Goal: Feedback & Contribution: Submit feedback/report problem

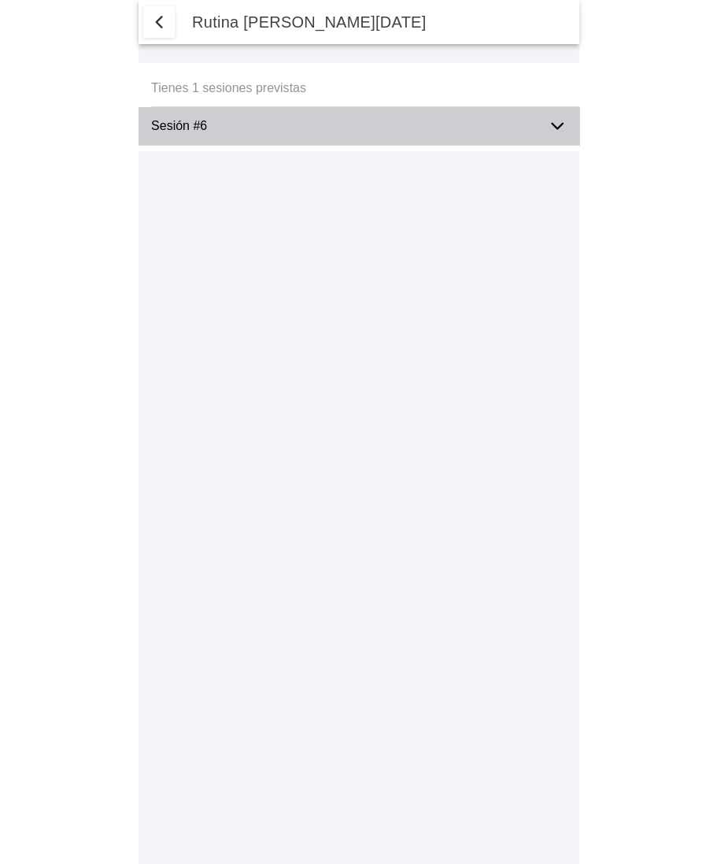
click at [557, 134] on icon at bounding box center [557, 126] width 19 height 19
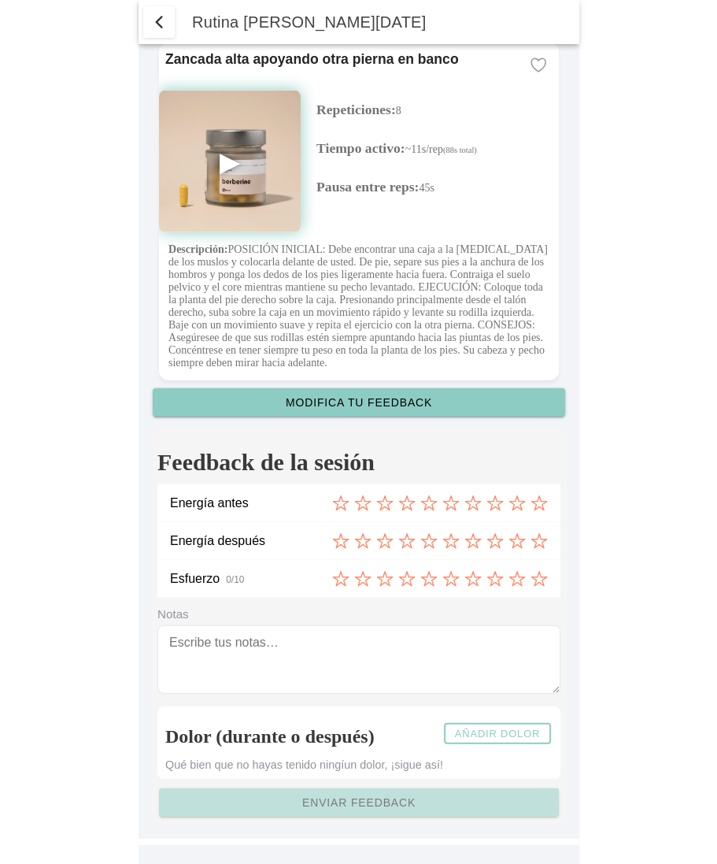
scroll to position [5909, 0]
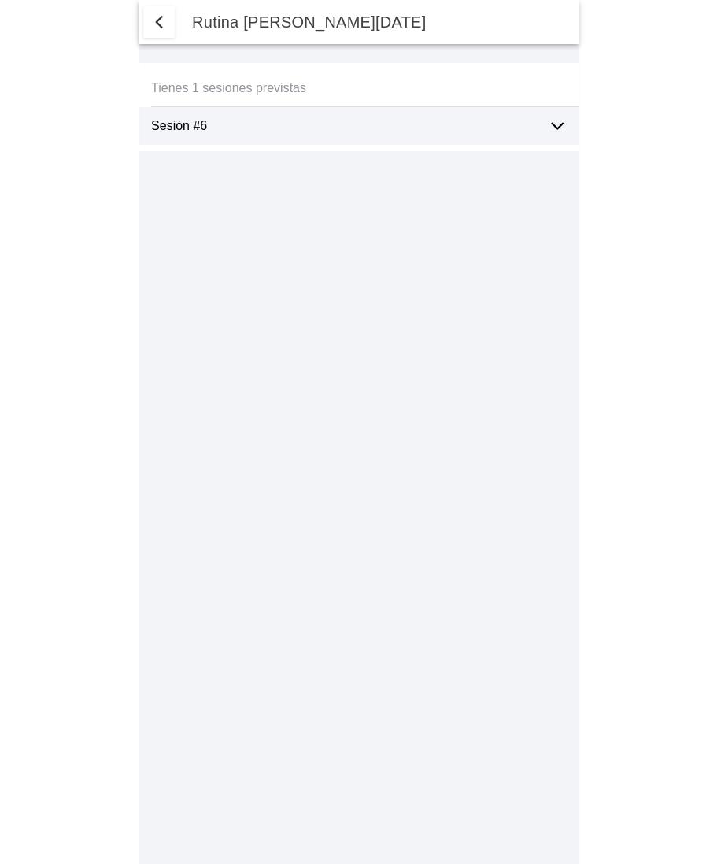
click at [286, 123] on ion-label "Sesión #6" at bounding box center [343, 126] width 384 height 14
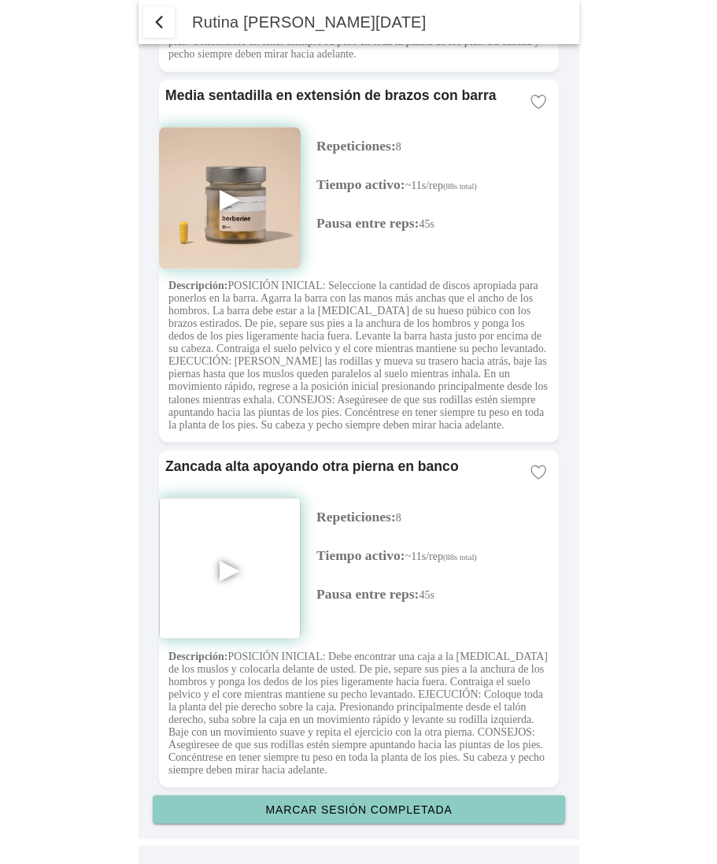
scroll to position [5503, 0]
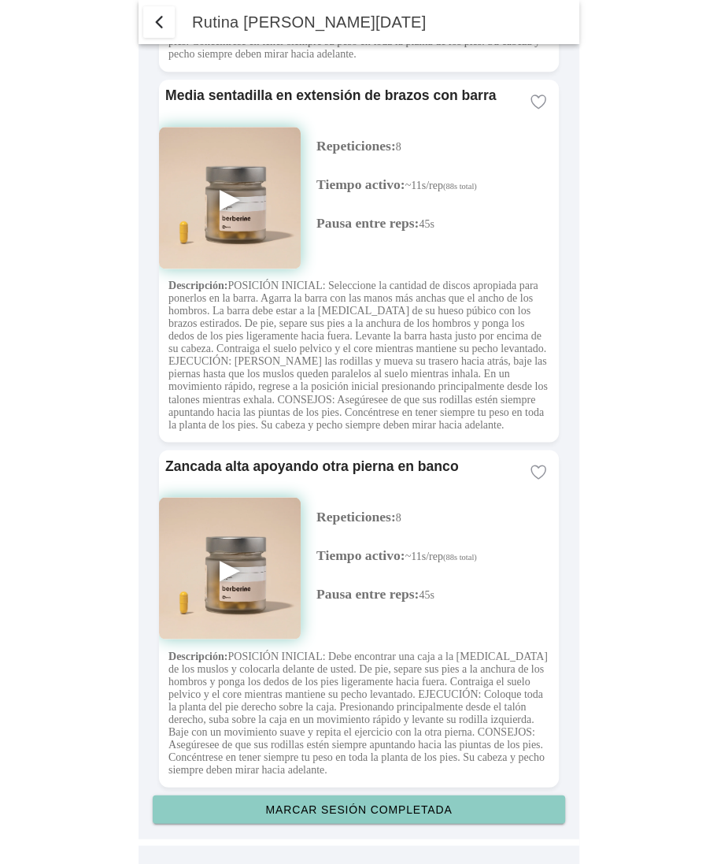
click at [0, 0] on slot "Marcar sesión completada" at bounding box center [0, 0] width 0 height 0
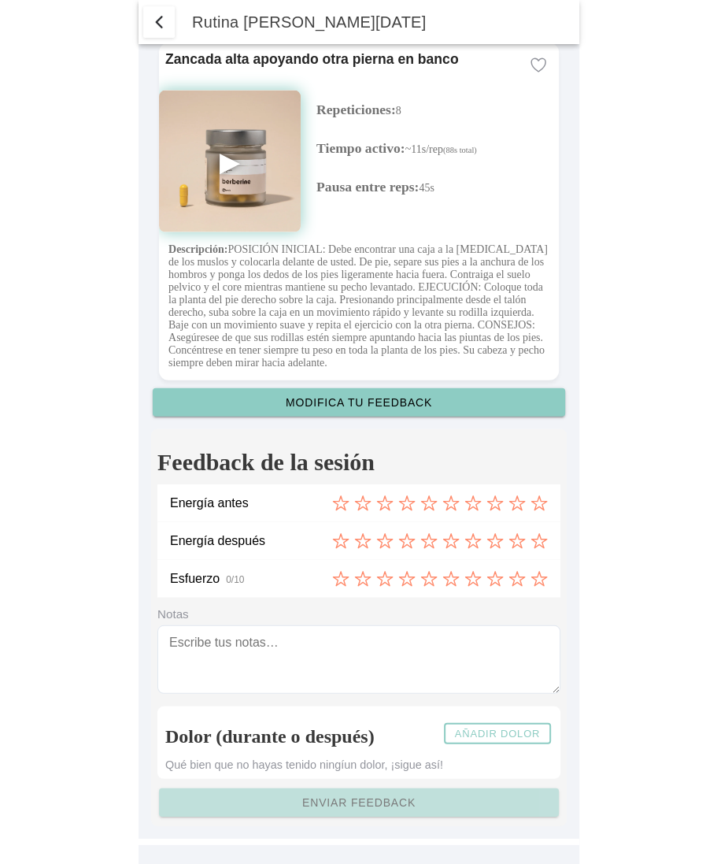
scroll to position [5909, 0]
click at [364, 505] on icon at bounding box center [362, 503] width 17 height 17
click at [404, 541] on icon at bounding box center [406, 540] width 17 height 17
click at [457, 581] on icon at bounding box center [451, 578] width 17 height 17
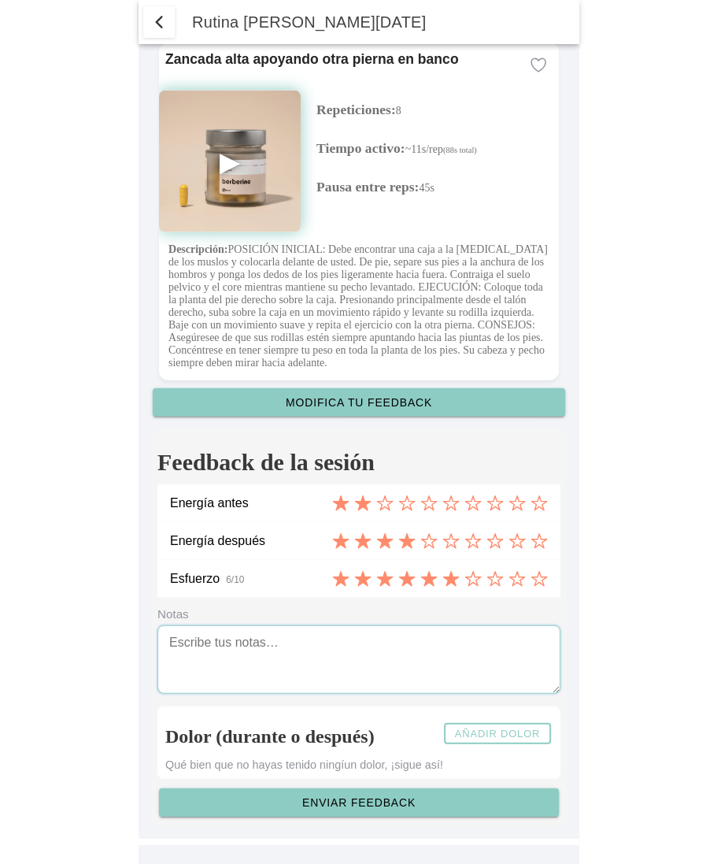
click at [373, 641] on textarea at bounding box center [358, 659] width 403 height 69
type textarea "Notas feedback"
click at [0, 0] on slot "Añadir dolor" at bounding box center [0, 0] width 0 height 0
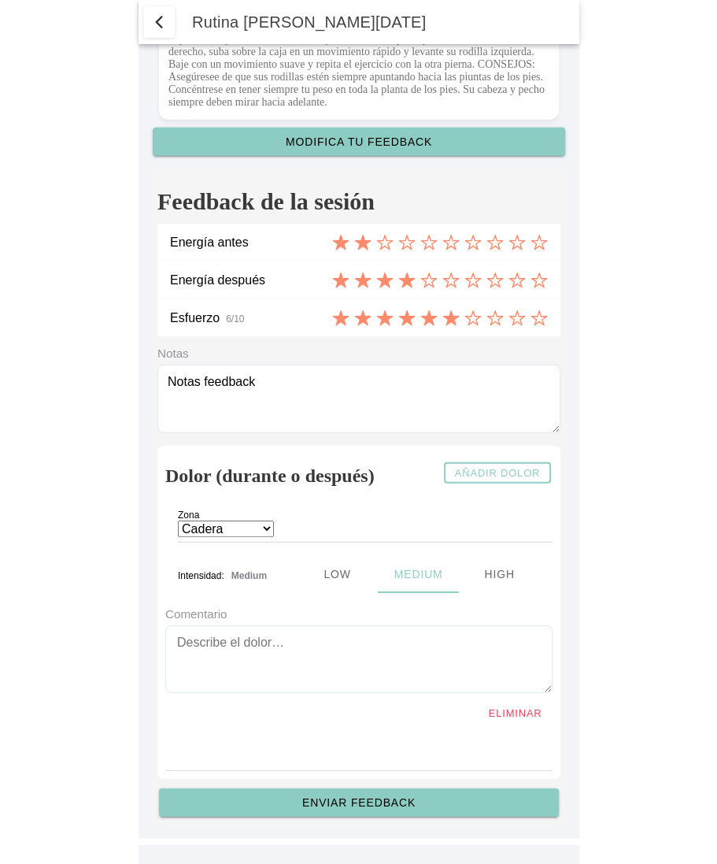
scroll to position [6164, 0]
click at [262, 525] on ion-label "Zona" at bounding box center [314, 518] width 272 height 16
click at [269, 533] on select "Cadera Cervicales Codo/Muñeca Dorsales Hombro Lumbares Rodilla Tobillo/Pie" at bounding box center [226, 529] width 96 height 17
select select "2"
click at [335, 582] on ion-segment-button "Low" at bounding box center [336, 574] width 81 height 38
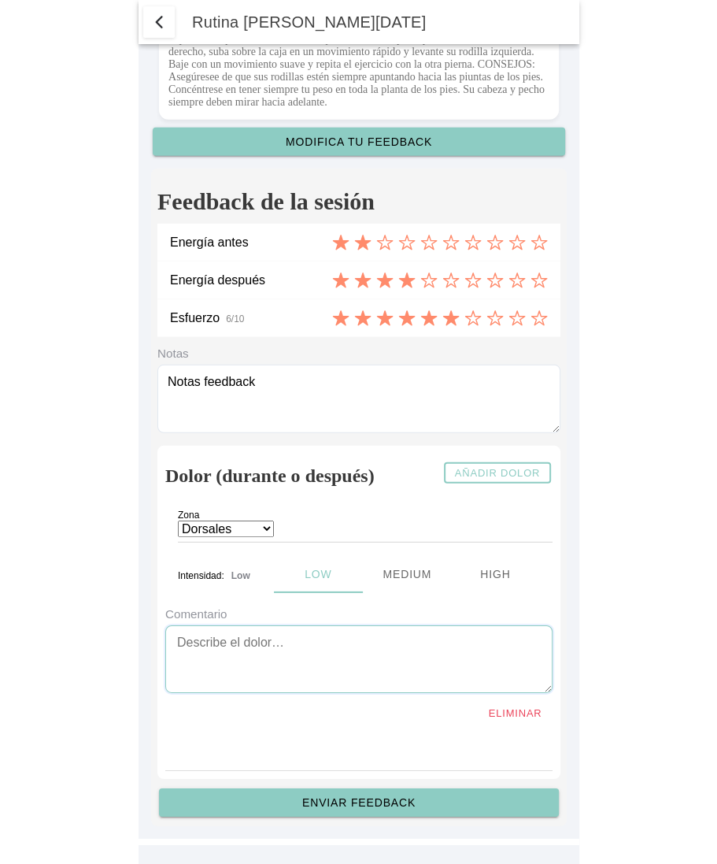
click at [234, 661] on textarea at bounding box center [358, 659] width 387 height 69
click at [0, 0] on slot "Enviar feedback" at bounding box center [0, 0] width 0 height 0
click at [160, 23] on span "button" at bounding box center [159, 22] width 19 height 19
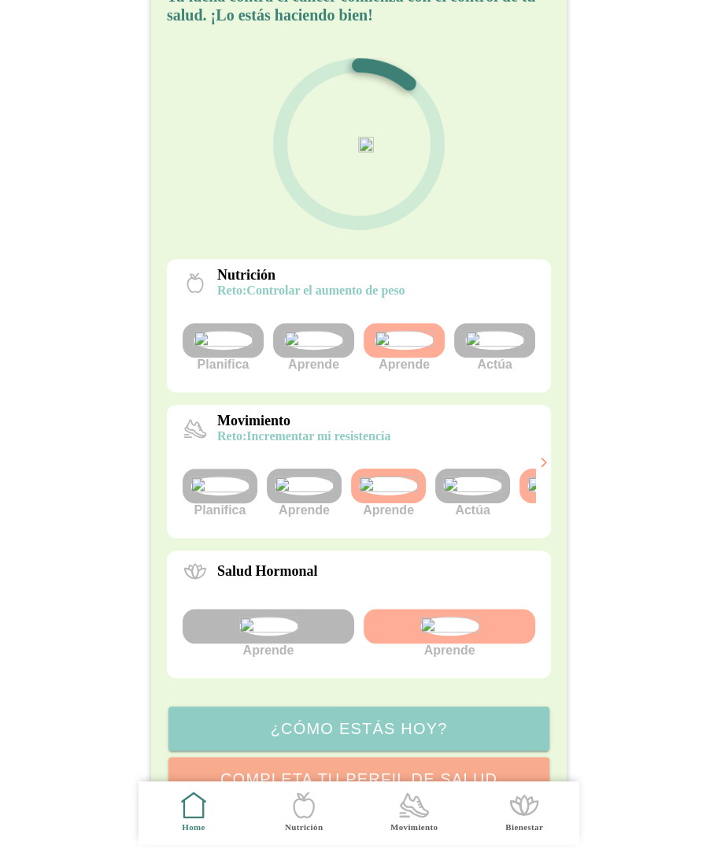
scroll to position [63, 0]
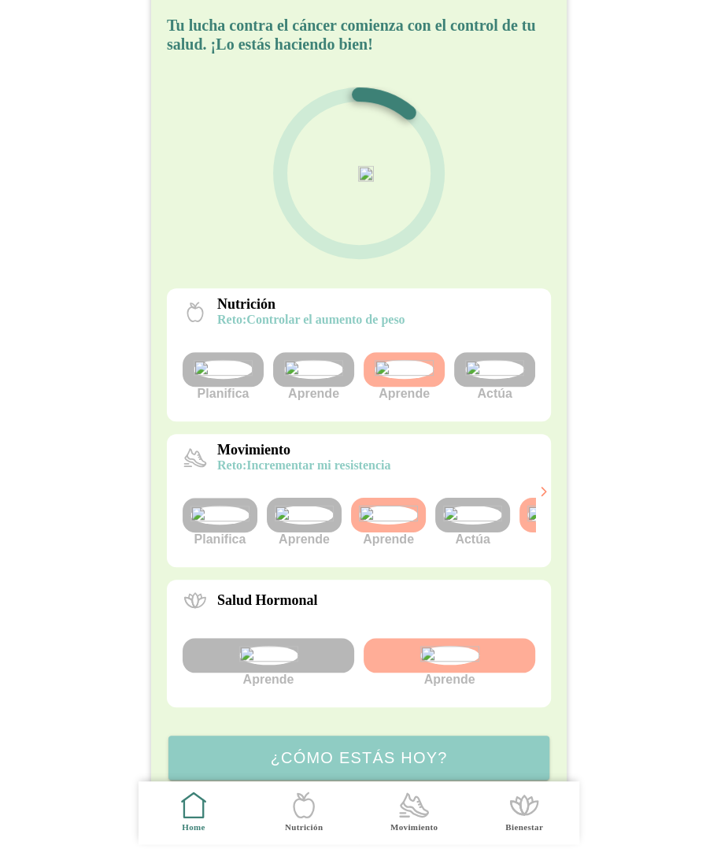
click at [477, 524] on img at bounding box center [472, 515] width 59 height 19
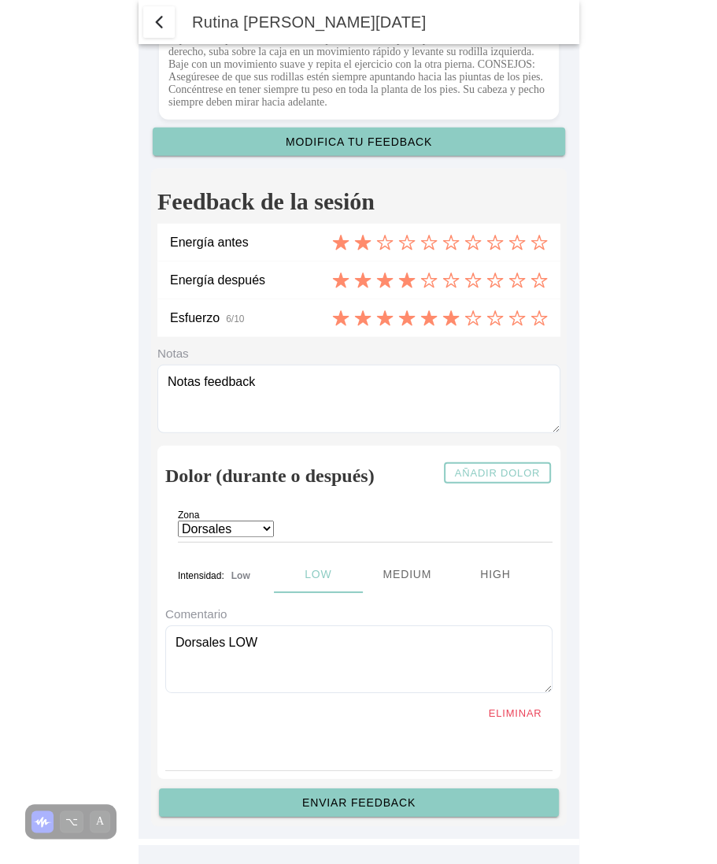
scroll to position [6170, 0]
click at [280, 645] on textarea "Dorsales LOW" at bounding box center [358, 659] width 387 height 69
type textarea "Dorsales LOW Después tobillo high"
click at [269, 529] on select "Cadera Cervicales Codo/Muñeca Dorsales Hombro Lumbares Rodilla Tobillo/Pie" at bounding box center [226, 529] width 96 height 17
select select "8"
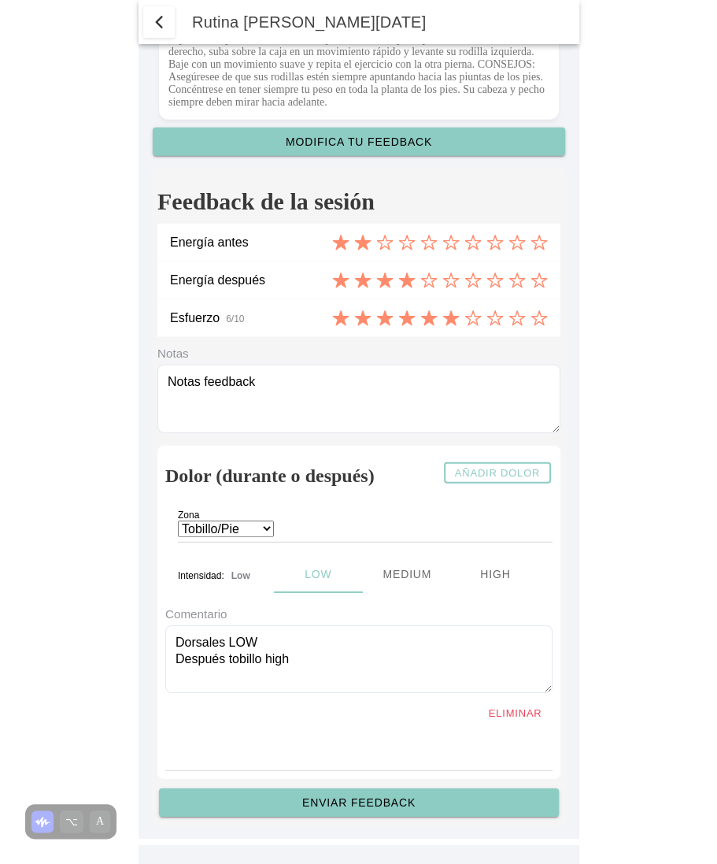
click at [495, 577] on ion-segment-button "High" at bounding box center [495, 574] width 89 height 38
click at [0, 0] on slot "Enviar feedback" at bounding box center [0, 0] width 0 height 0
click at [148, 19] on button "button" at bounding box center [158, 21] width 31 height 31
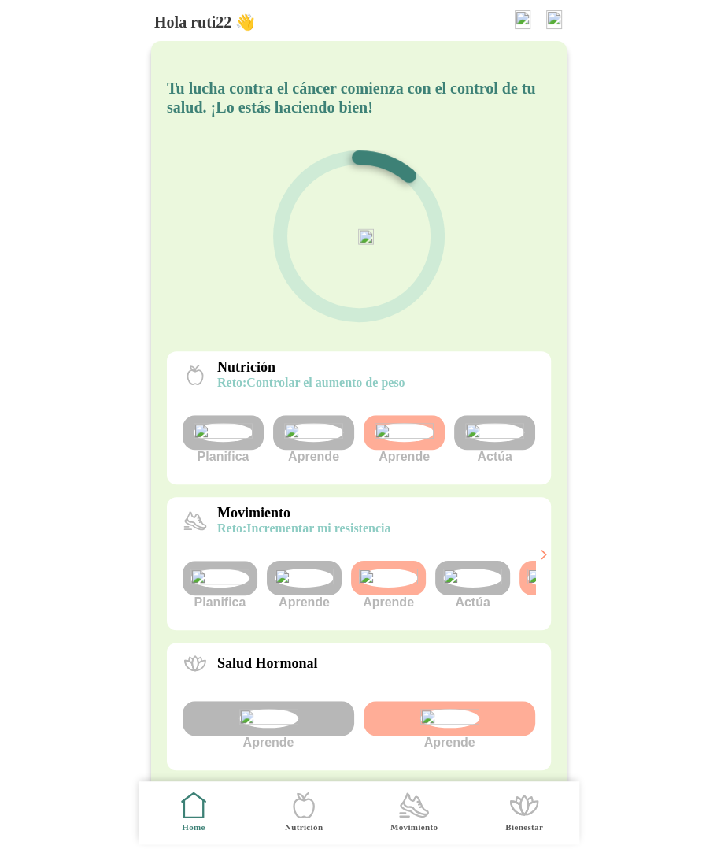
click at [469, 587] on img at bounding box center [472, 578] width 59 height 19
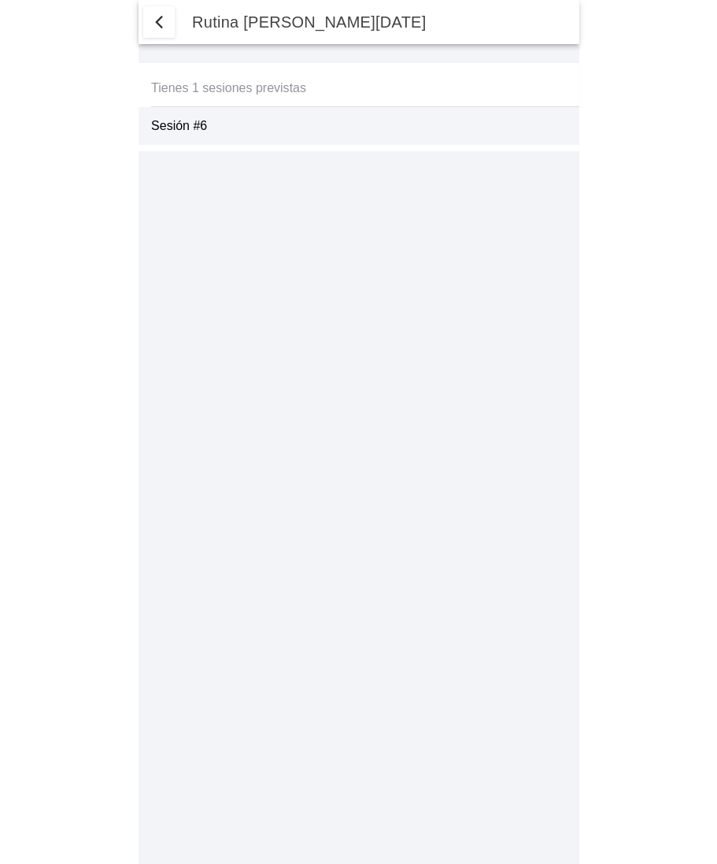
select select "2"
select select "8"
click at [553, 128] on icon at bounding box center [557, 126] width 19 height 19
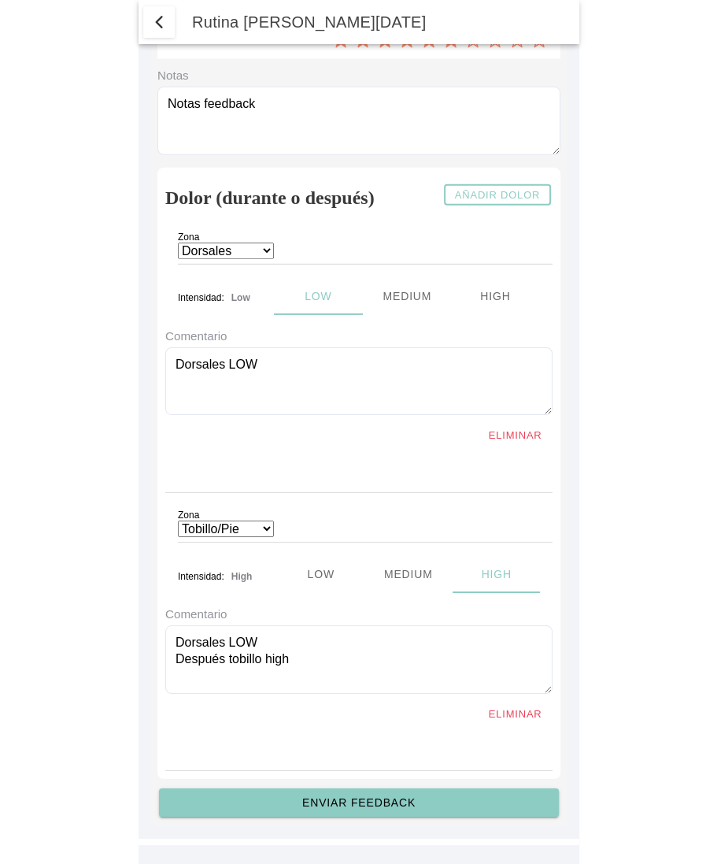
scroll to position [6448, 0]
click at [154, 20] on span "button" at bounding box center [159, 22] width 19 height 19
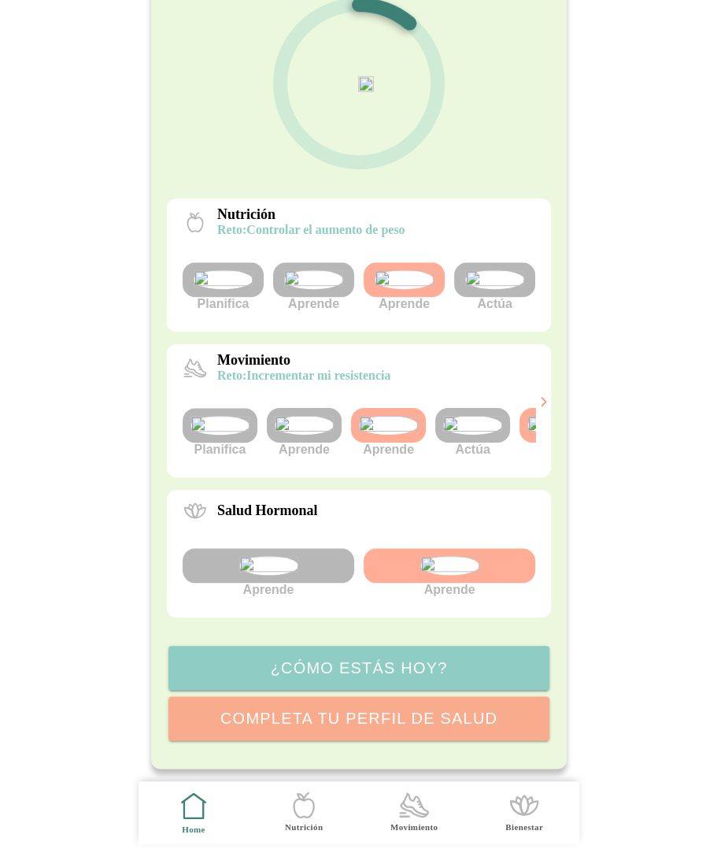
scroll to position [0, 59]
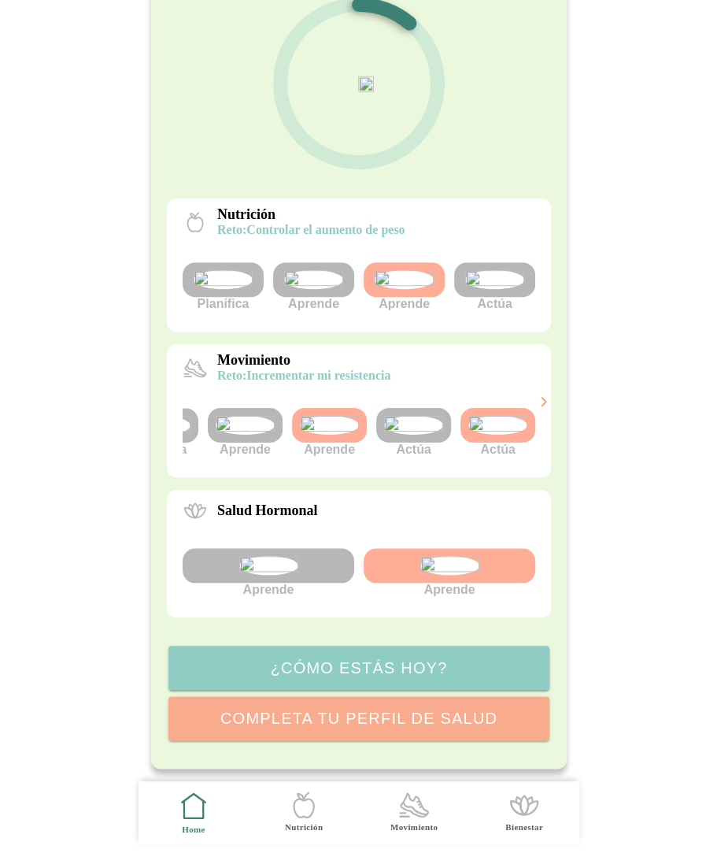
click at [509, 416] on img at bounding box center [498, 425] width 59 height 19
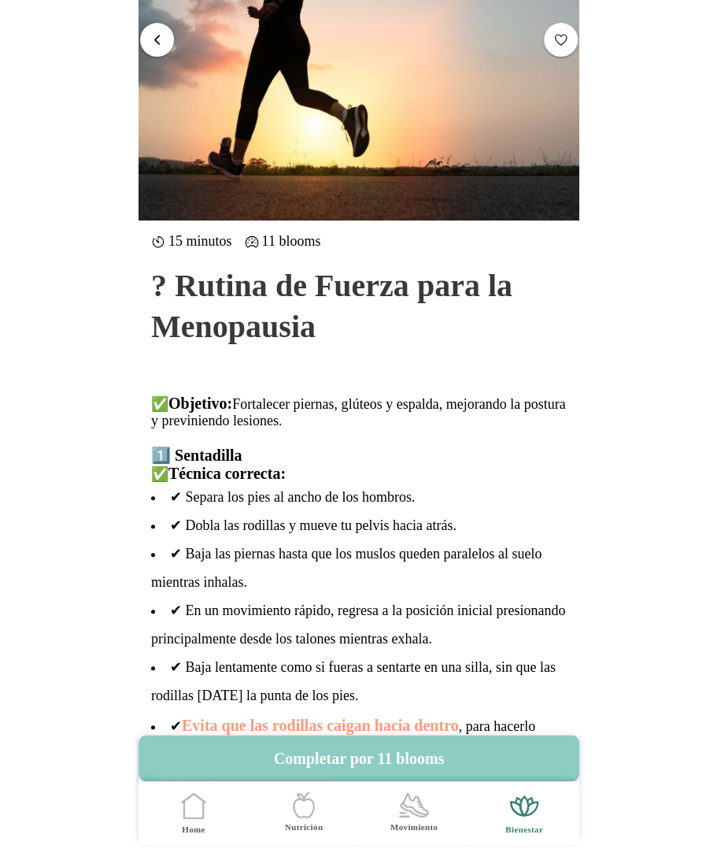
click at [150, 42] on span "button" at bounding box center [157, 38] width 15 height 15
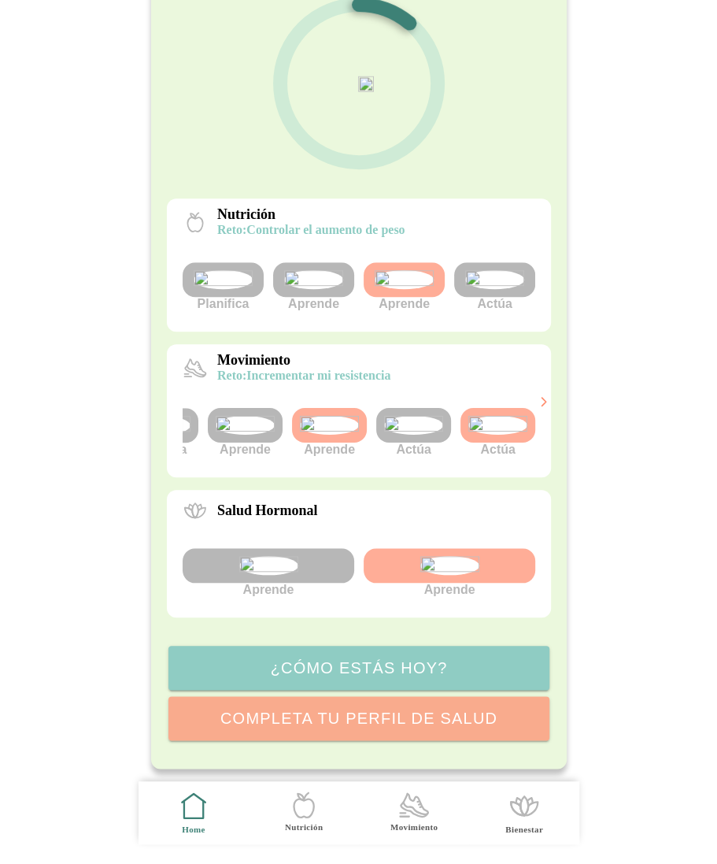
scroll to position [285, 0]
click at [311, 554] on div at bounding box center [269, 565] width 172 height 35
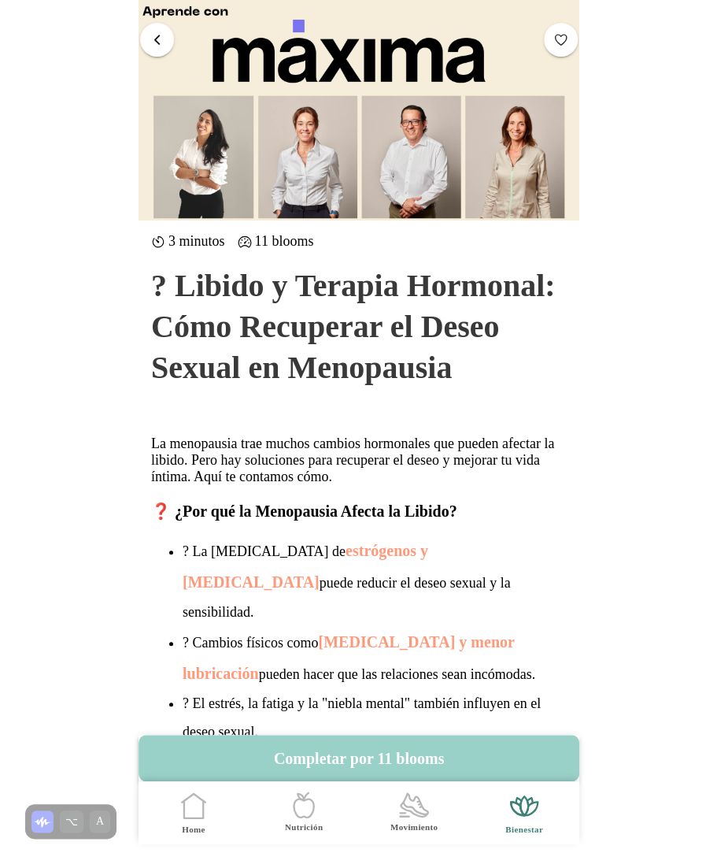
click at [373, 756] on button "Completar por 11 blooms" at bounding box center [359, 758] width 441 height 46
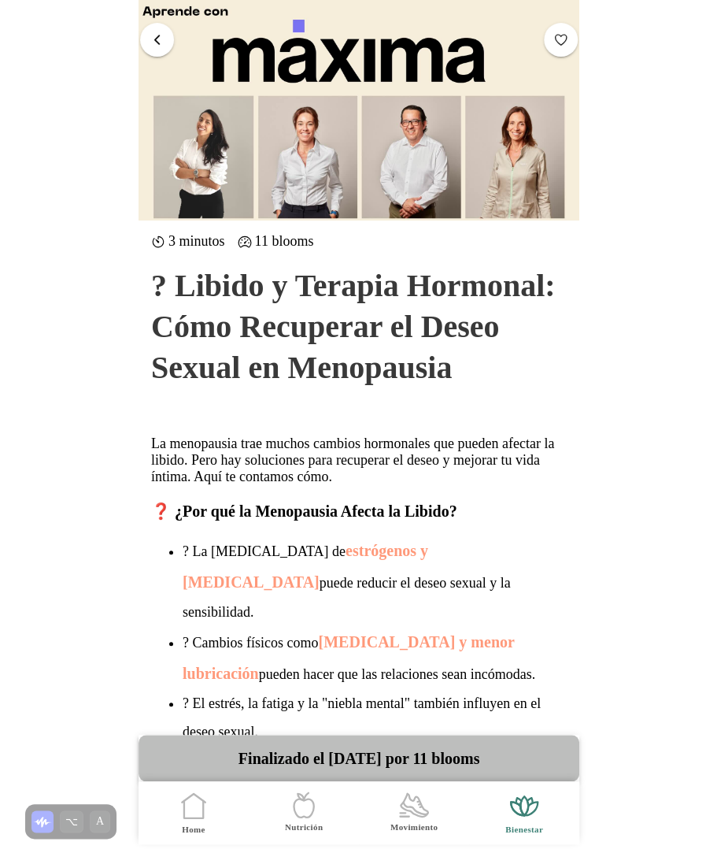
click at [159, 45] on span "button" at bounding box center [157, 38] width 15 height 15
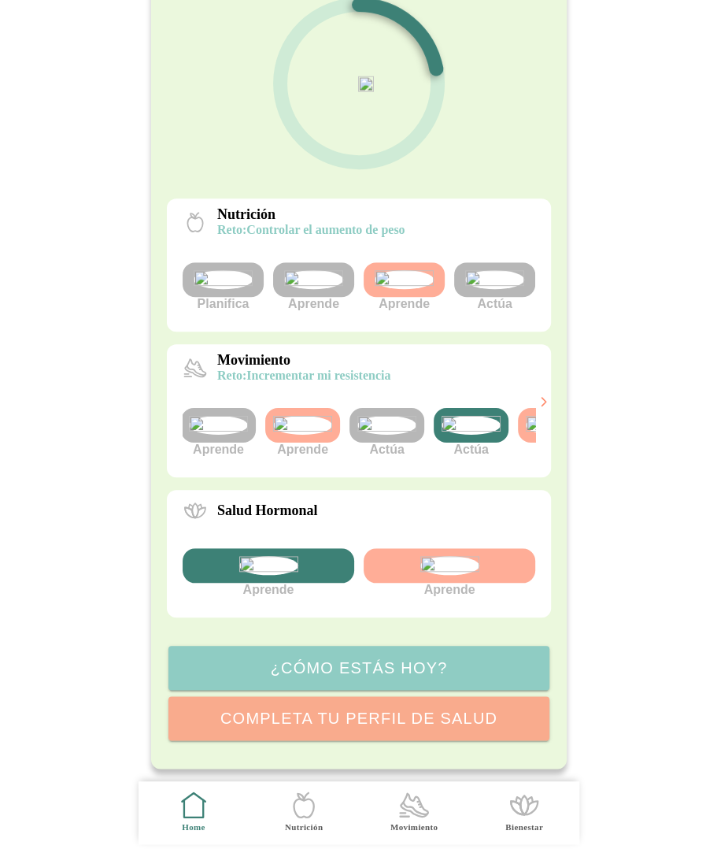
scroll to position [0, 143]
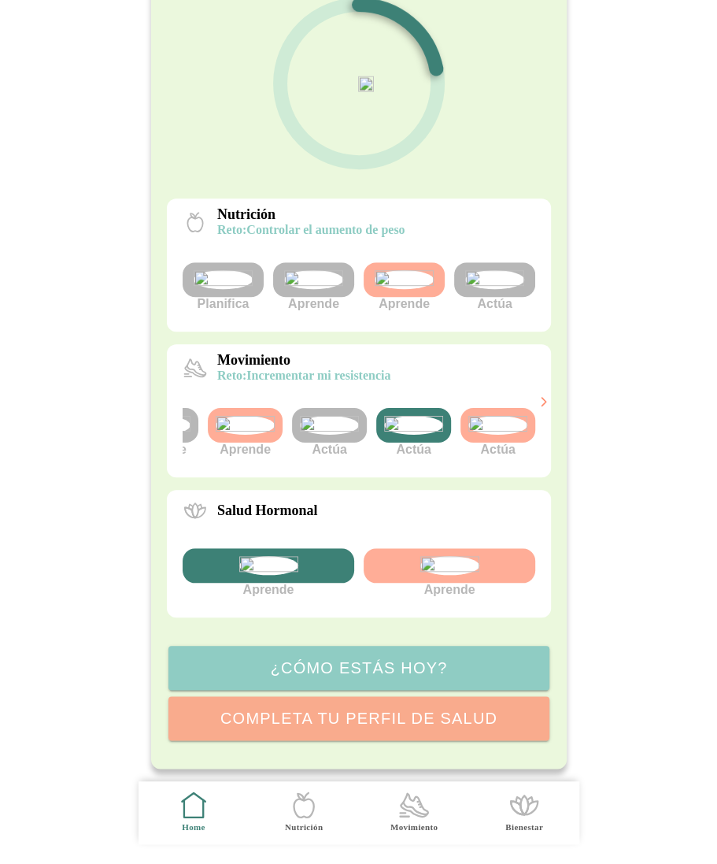
click at [401, 435] on img at bounding box center [413, 425] width 59 height 19
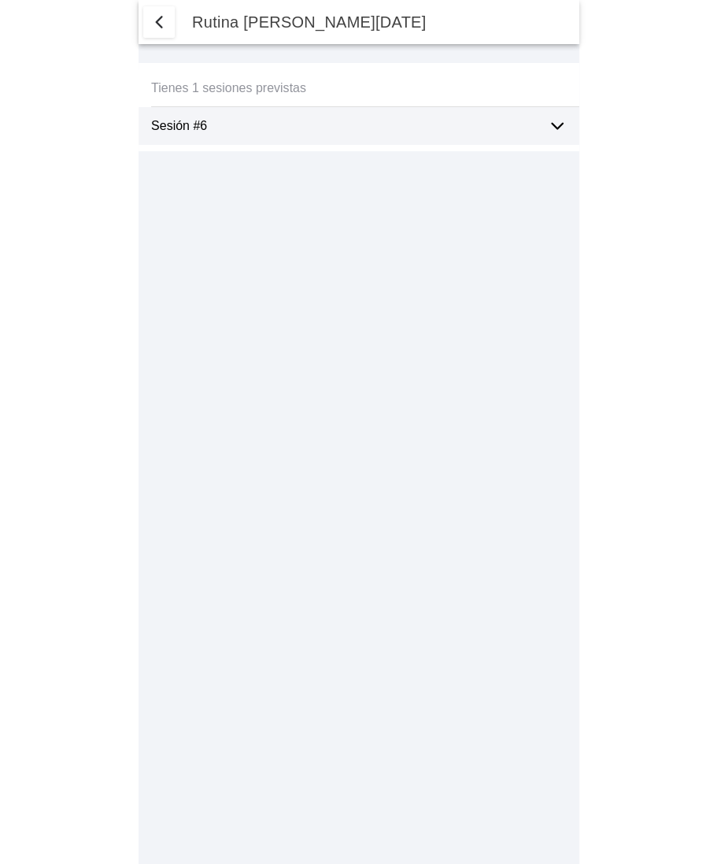
click at [163, 24] on span "button" at bounding box center [159, 22] width 19 height 19
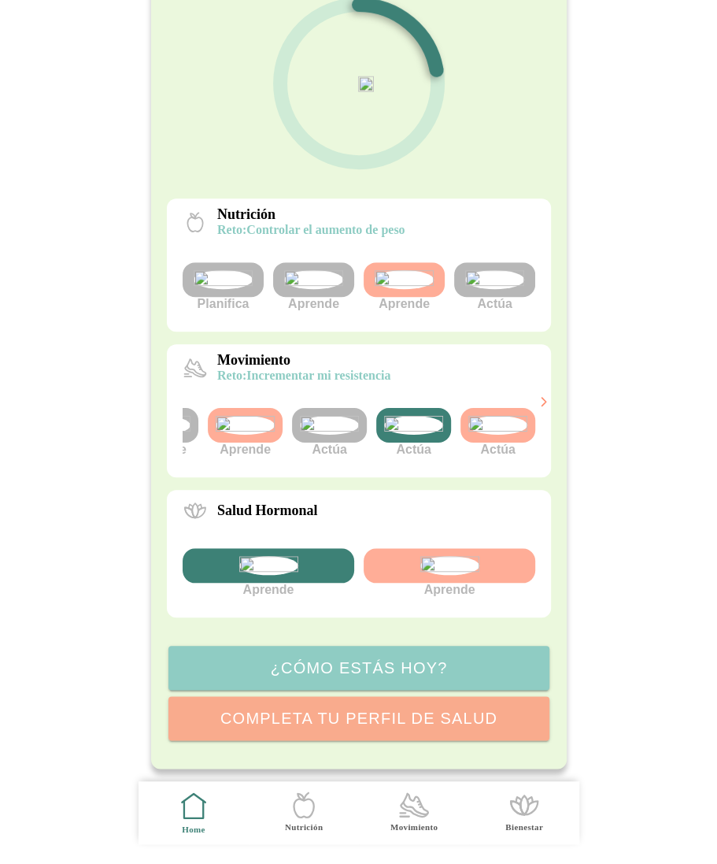
click at [323, 435] on img at bounding box center [329, 425] width 59 height 19
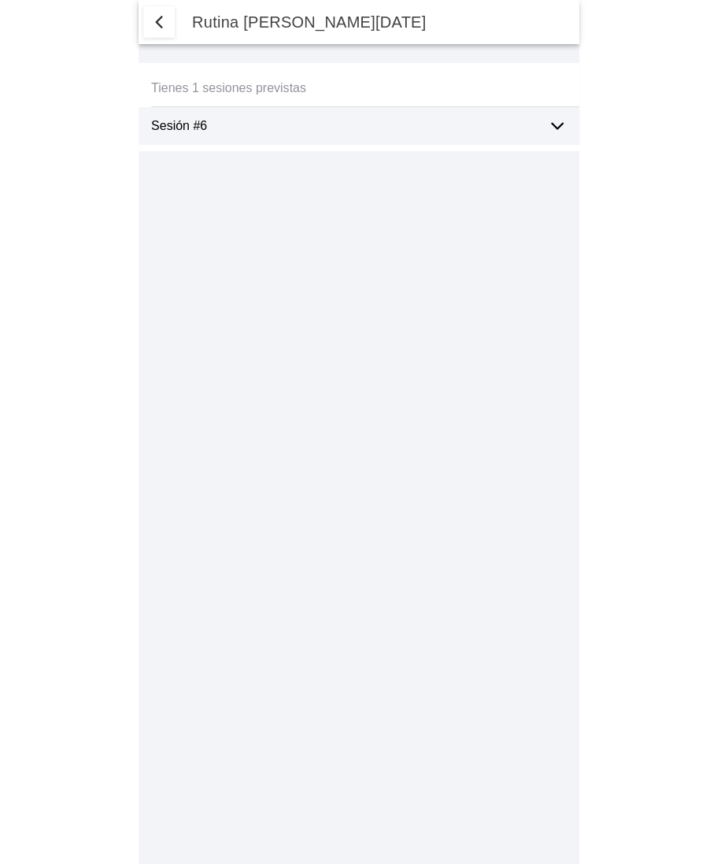
click at [156, 16] on span "button" at bounding box center [159, 22] width 19 height 19
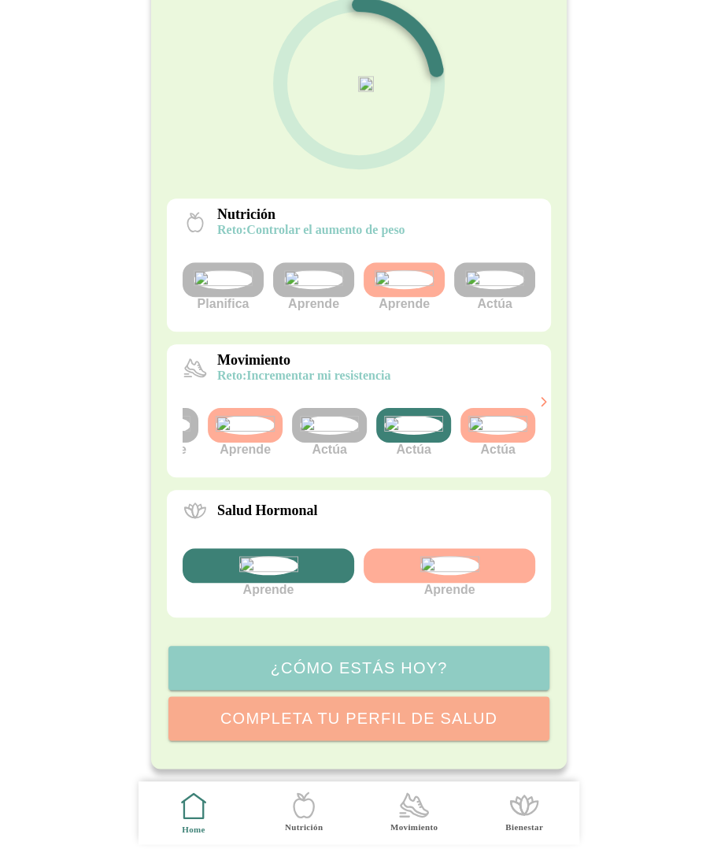
click at [317, 435] on img at bounding box center [329, 425] width 59 height 19
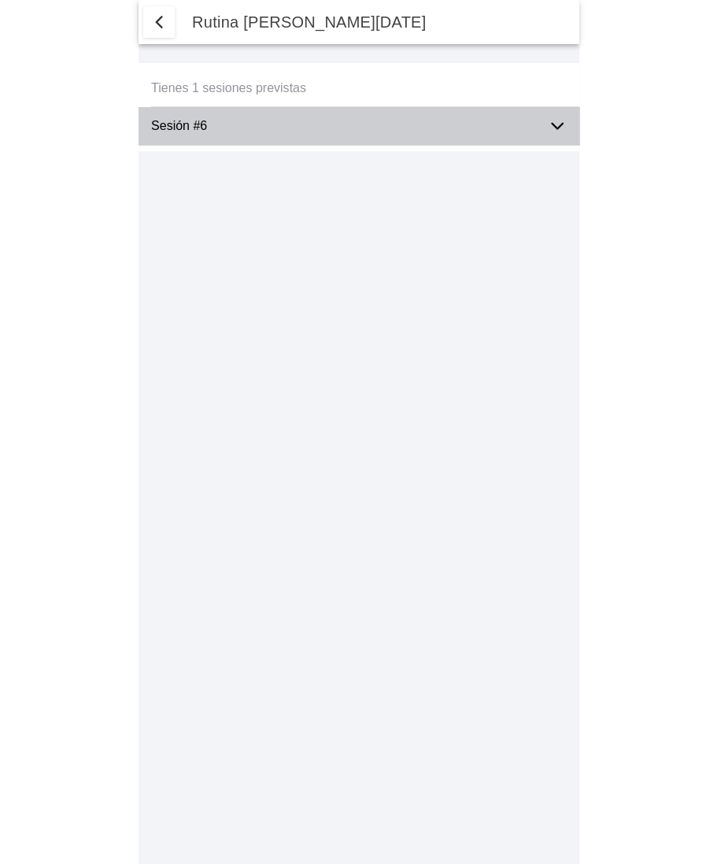
click at [556, 128] on icon at bounding box center [557, 127] width 11 height 6
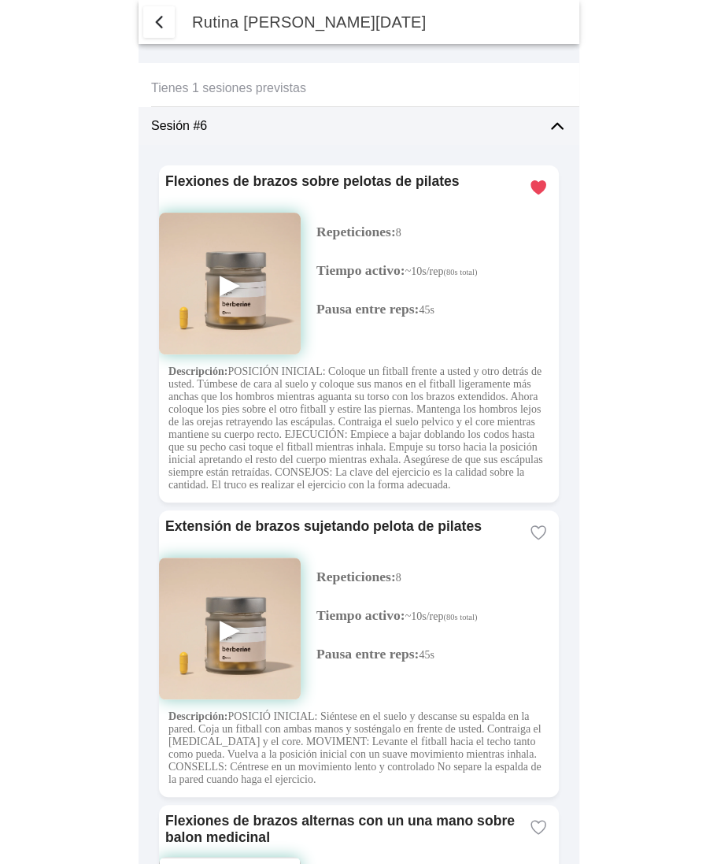
click at [152, 14] on span "button" at bounding box center [159, 22] width 19 height 19
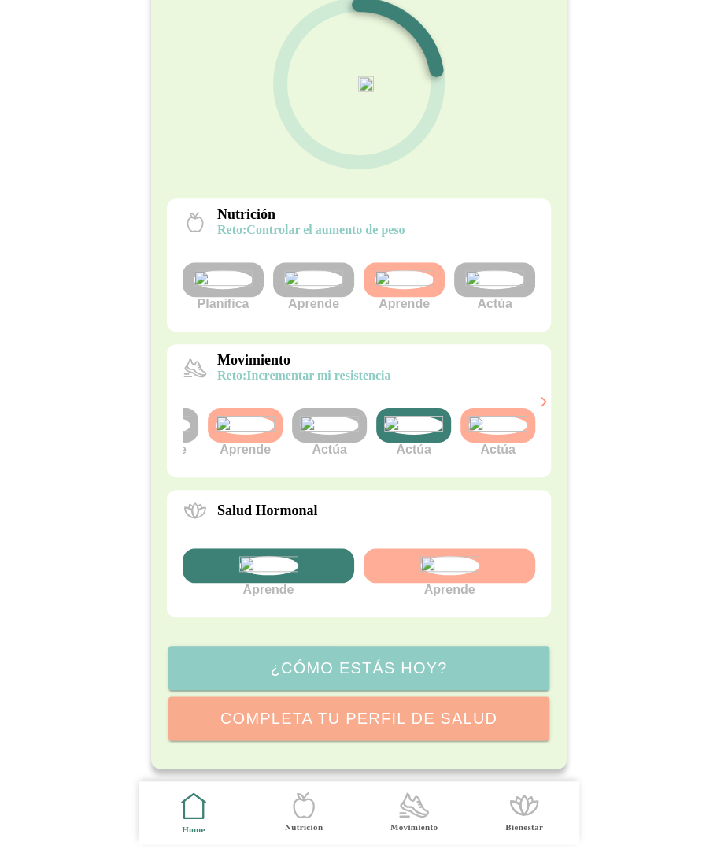
click at [397, 435] on img at bounding box center [413, 425] width 59 height 19
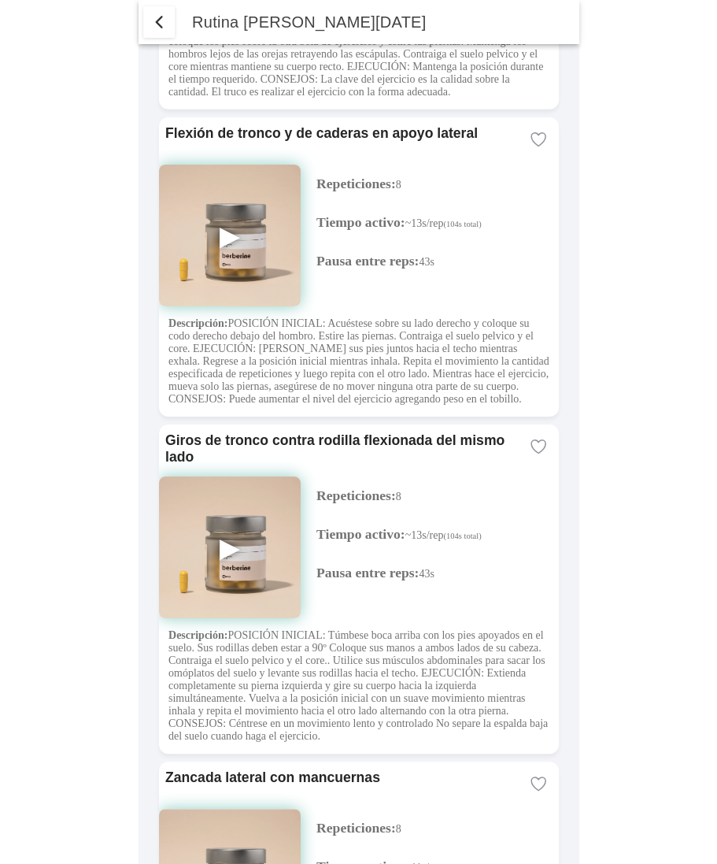
scroll to position [3656, 0]
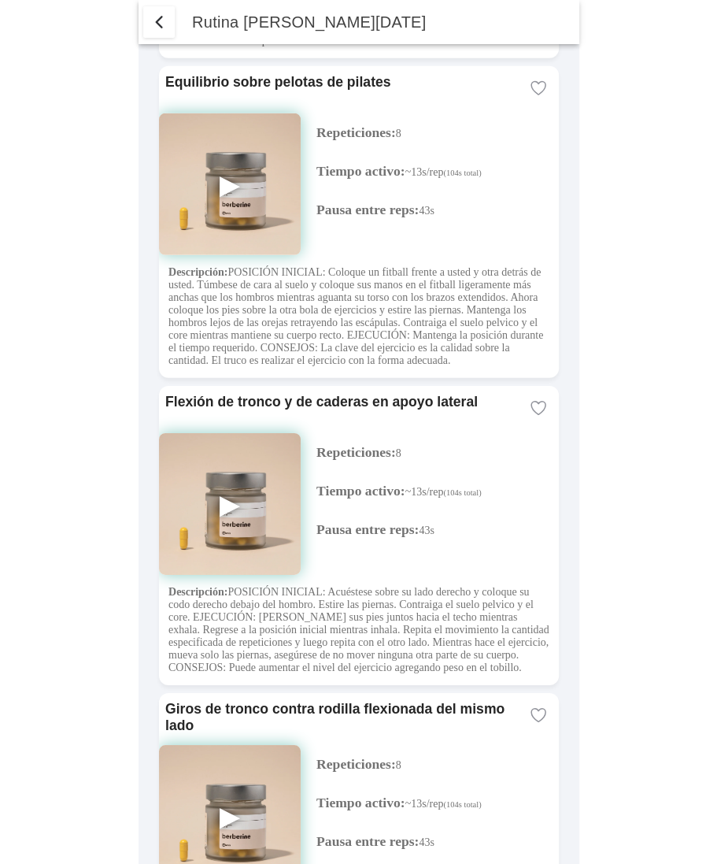
click at [157, 13] on span "button" at bounding box center [159, 22] width 19 height 19
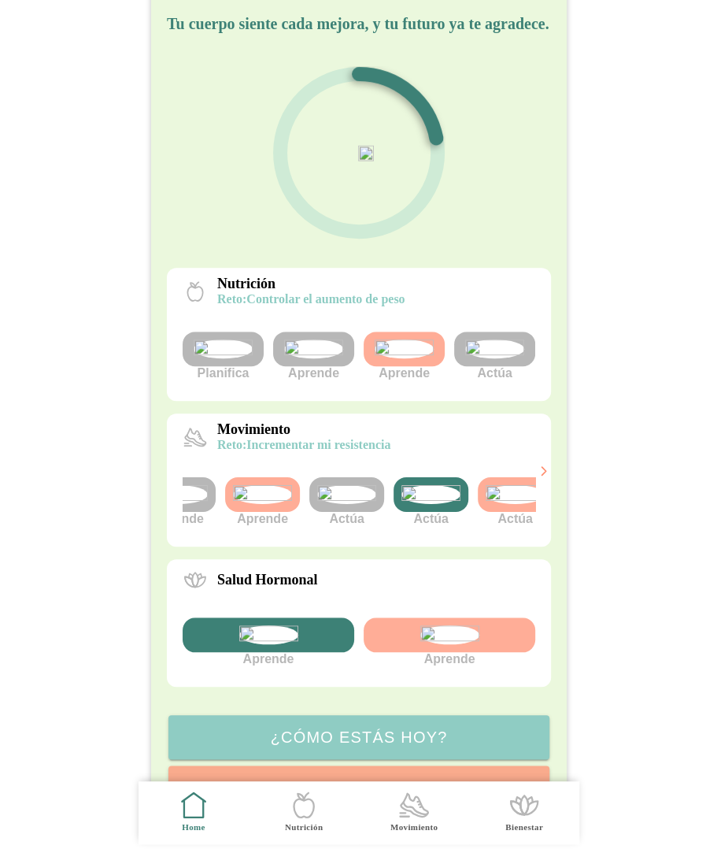
scroll to position [0, 143]
